Goal: Information Seeking & Learning: Understand process/instructions

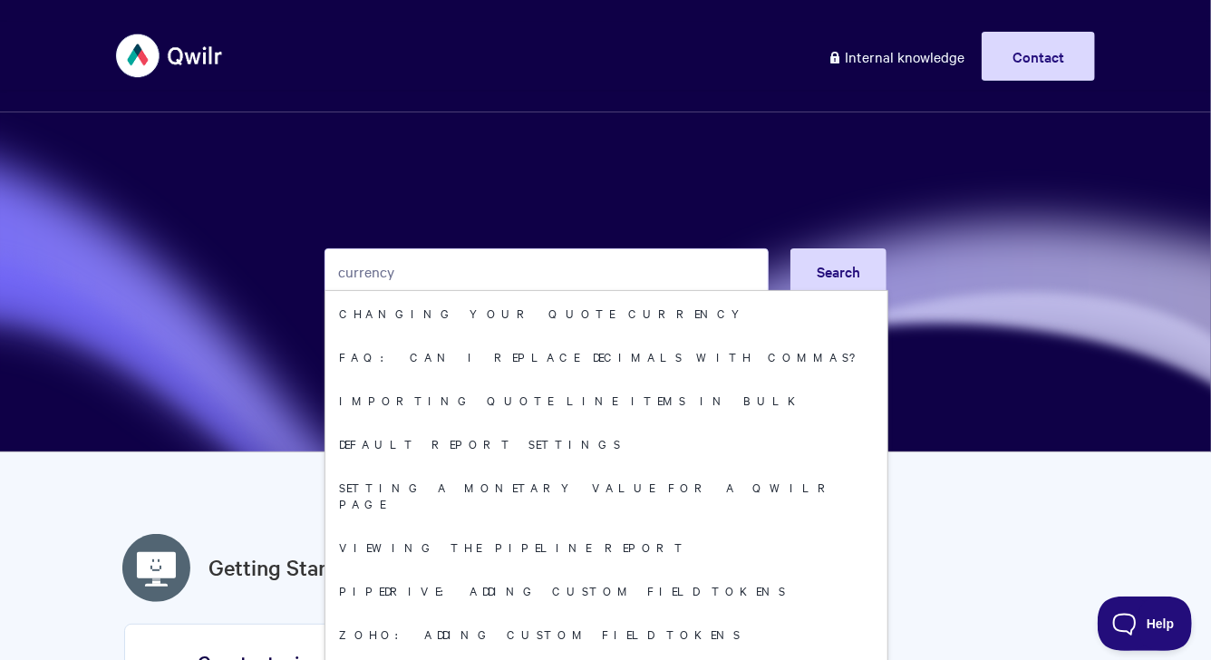
type input "currency"
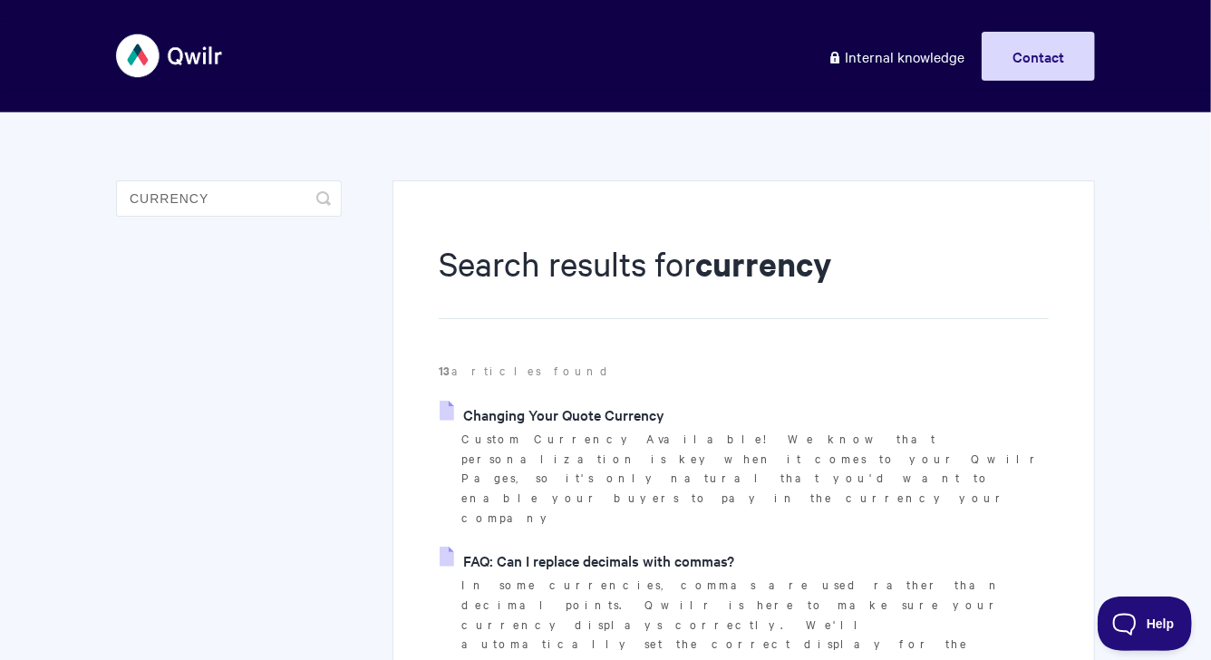
click at [566, 406] on link "Changing Your Quote Currency" at bounding box center [552, 414] width 225 height 27
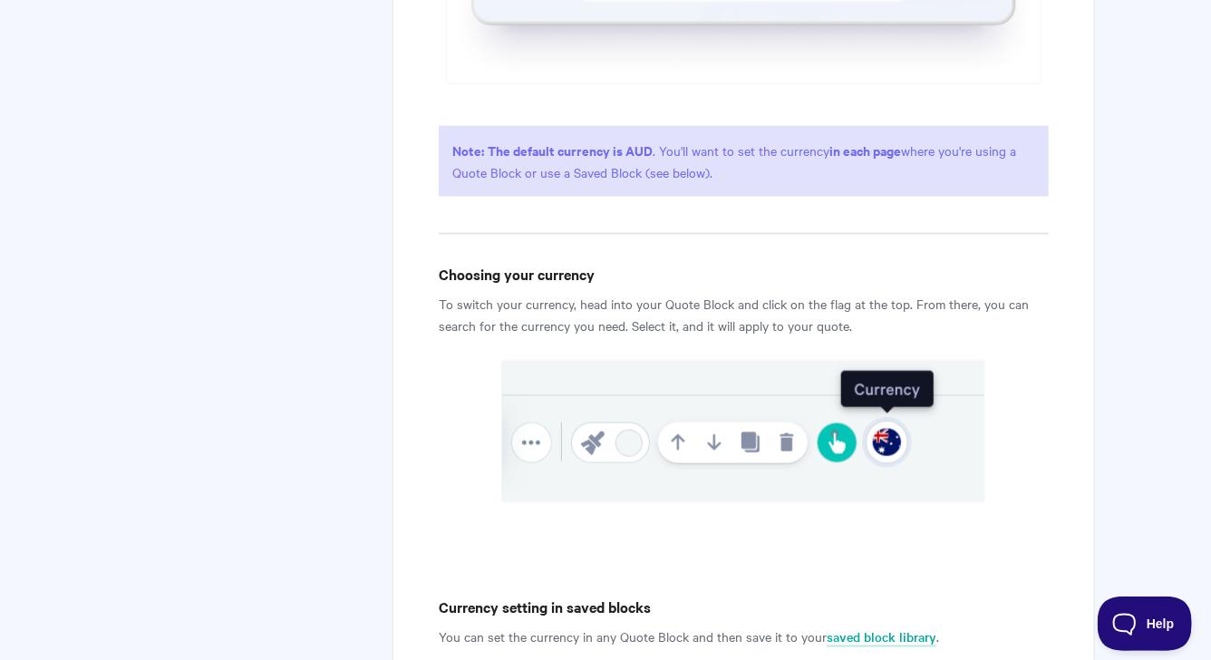
scroll to position [907, 0]
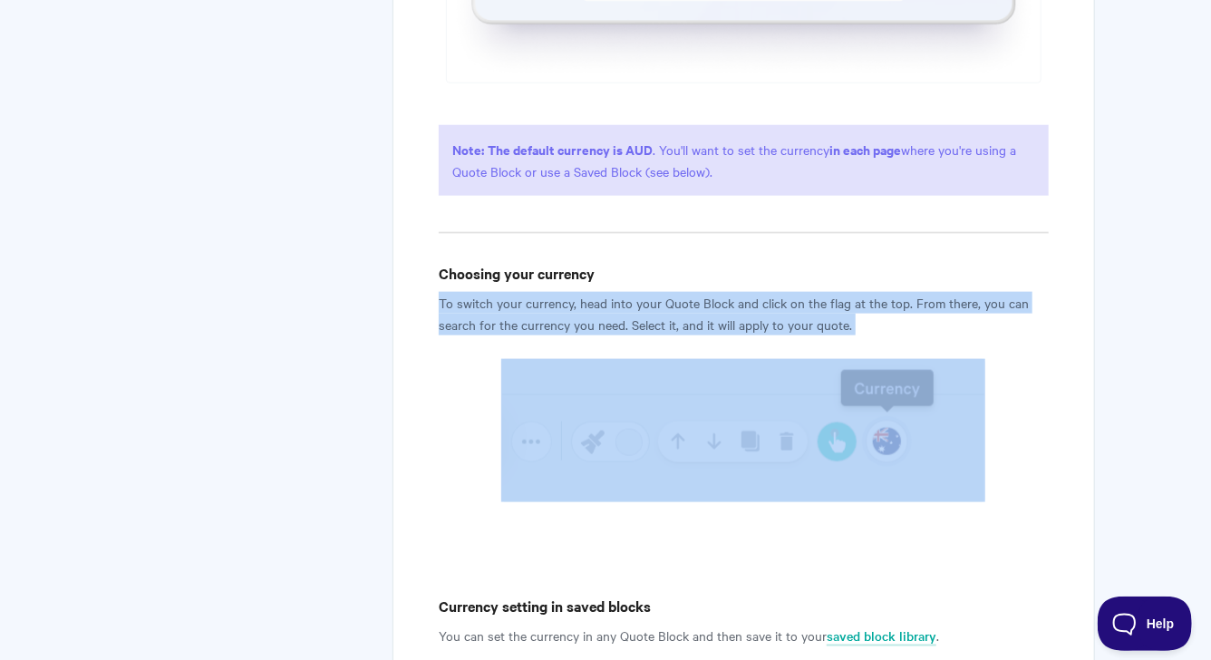
drag, startPoint x: 437, startPoint y: 303, endPoint x: 881, endPoint y: 421, distance: 459.7
click at [881, 421] on div "Changing Your Quote Currency View in Help Scout Custom Currency Available! We k…" at bounding box center [743, 84] width 702 height 1622
copy article "To switch your currency, head into your Quote Block and click on the flag at th…"
